Goal: Task Accomplishment & Management: Use online tool/utility

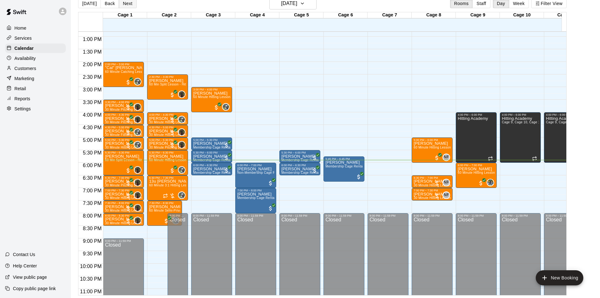
click at [123, 3] on button "Next" at bounding box center [128, 3] width 18 height 9
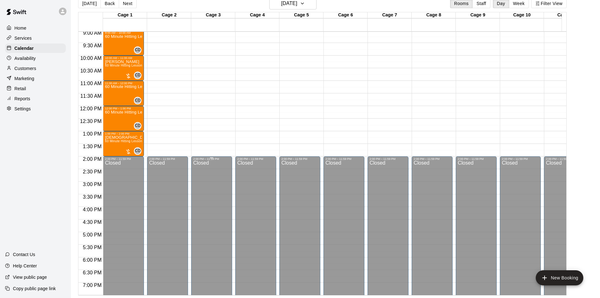
scroll to position [197, 0]
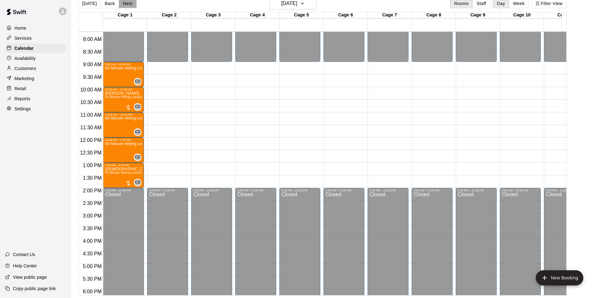
click at [128, 7] on button "Next" at bounding box center [128, 3] width 18 height 9
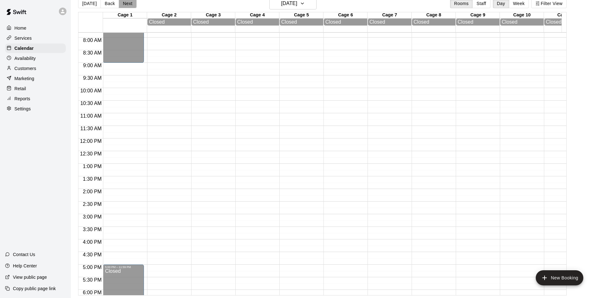
click at [125, 6] on button "Next" at bounding box center [128, 3] width 18 height 9
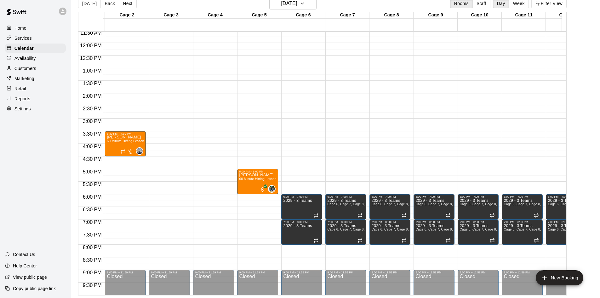
scroll to position [0, 0]
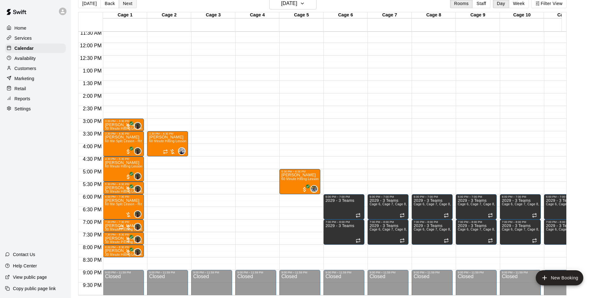
click at [127, 4] on button "Next" at bounding box center [128, 3] width 18 height 9
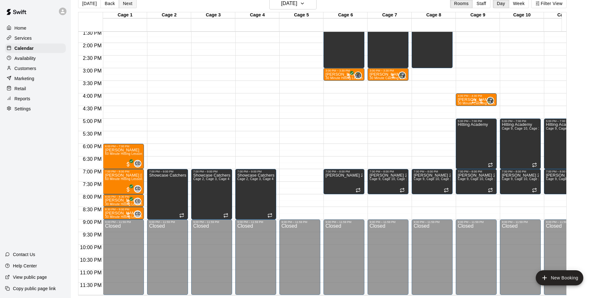
click at [126, 4] on button "Next" at bounding box center [128, 3] width 18 height 9
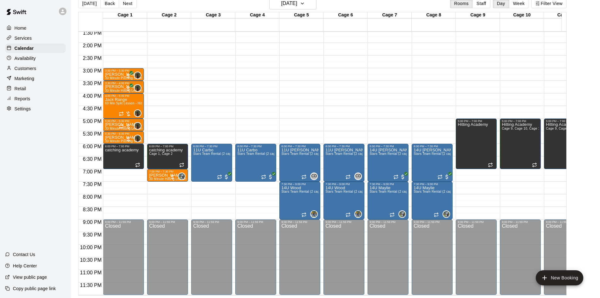
click at [123, 3] on button "Next" at bounding box center [128, 3] width 18 height 9
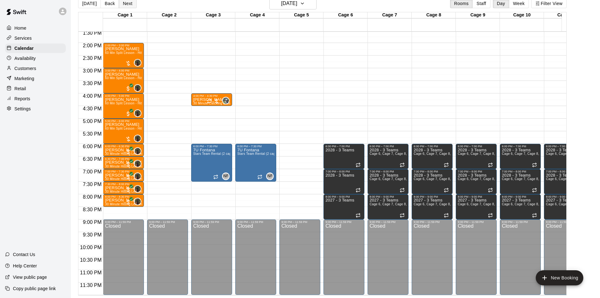
click at [127, 3] on button "Next" at bounding box center [128, 3] width 18 height 9
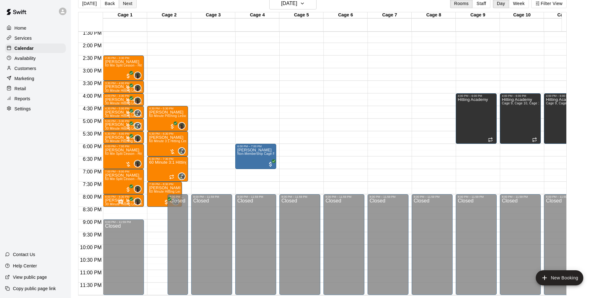
click at [125, 5] on button "Next" at bounding box center [128, 3] width 18 height 9
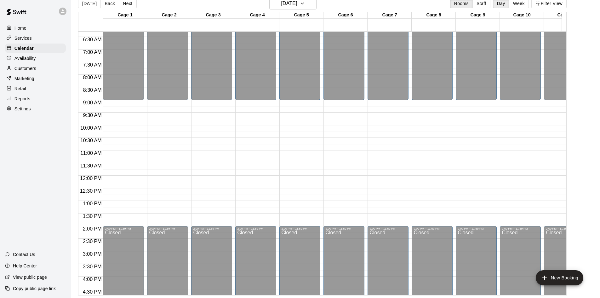
scroll to position [158, 0]
click at [90, 6] on button "[DATE]" at bounding box center [89, 3] width 23 height 9
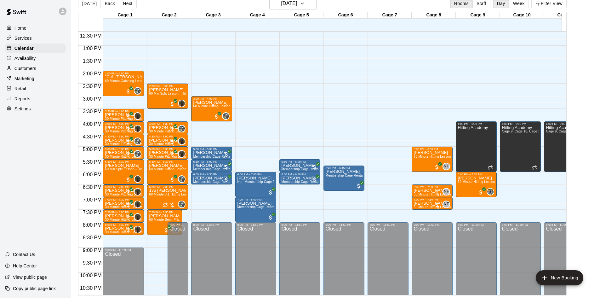
scroll to position [316, 0]
